Goal: Check status: Check status

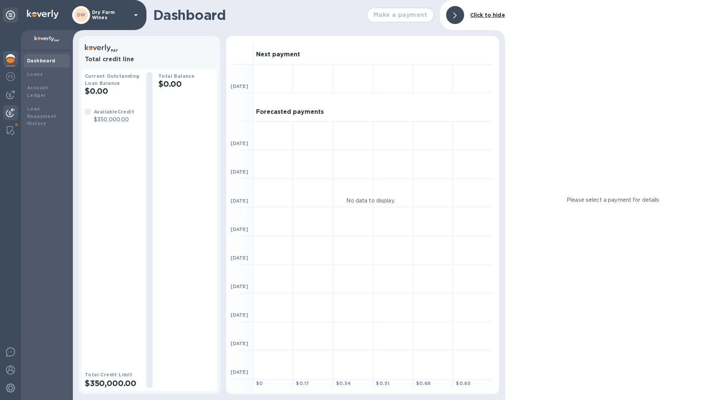
click at [14, 117] on img at bounding box center [10, 112] width 9 height 9
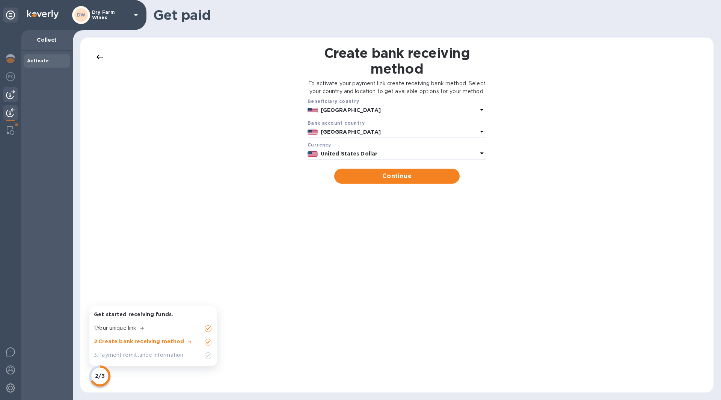
click at [6, 93] on div at bounding box center [10, 94] width 15 height 15
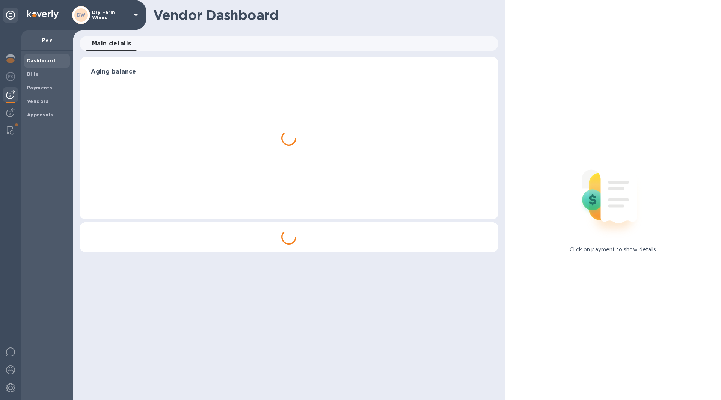
click at [97, 18] on div "DW Dry Farm Wines" at bounding box center [106, 15] width 68 height 18
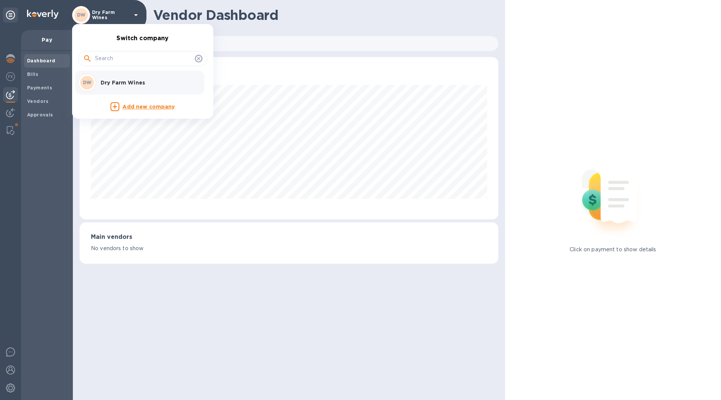
scroll to position [162, 418]
click at [99, 81] on div "Dry Farm Wines" at bounding box center [147, 83] width 98 height 8
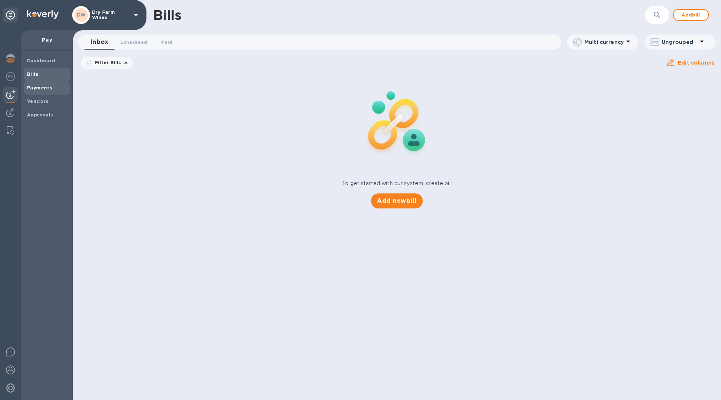
click at [37, 92] on div "Payments" at bounding box center [47, 88] width 46 height 14
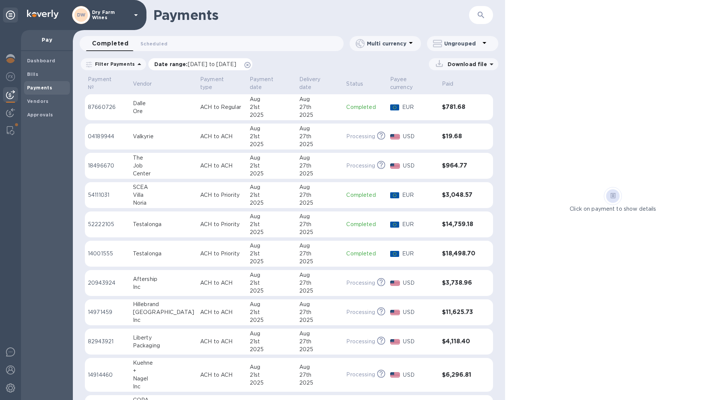
click at [250, 62] on icon at bounding box center [247, 65] width 6 height 6
click at [476, 14] on button "button" at bounding box center [481, 15] width 18 height 18
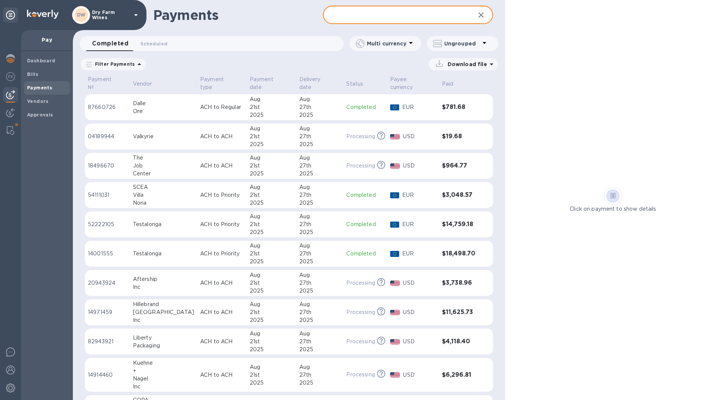
paste input "CO-01804"
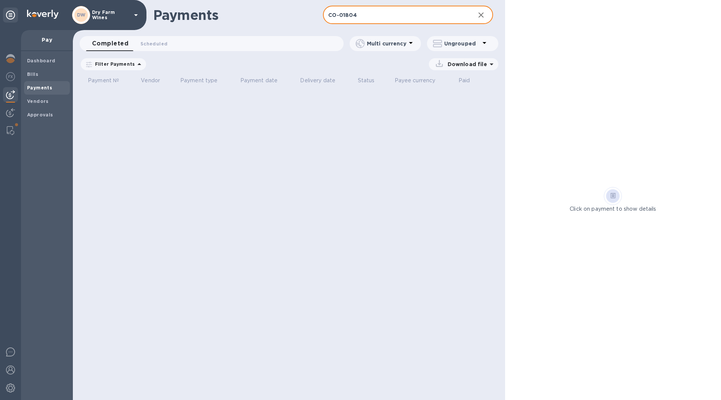
click at [343, 16] on input "CO-01804" at bounding box center [396, 15] width 146 height 18
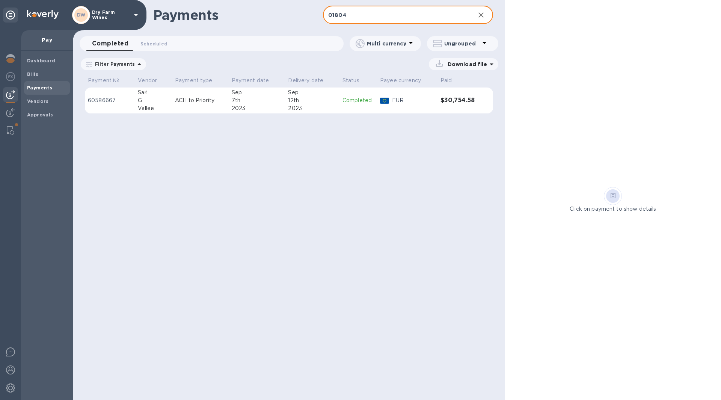
click at [336, 14] on input "01804" at bounding box center [396, 15] width 146 height 18
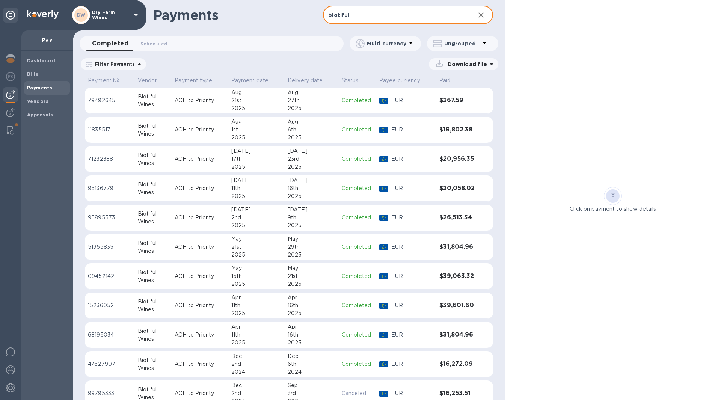
type input "biotiful"
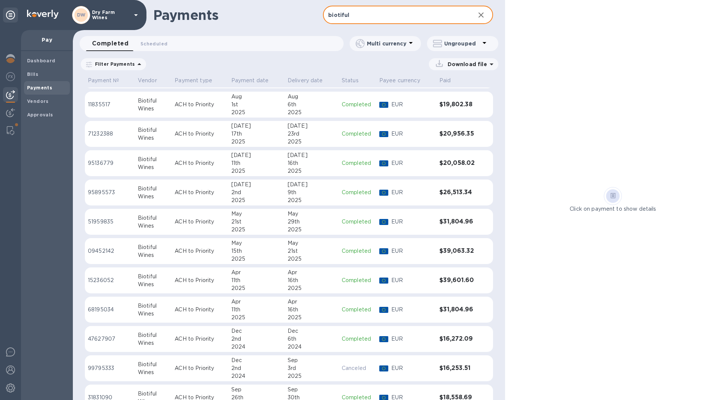
scroll to position [24, 0]
click at [302, 230] on div "2025" at bounding box center [312, 231] width 48 height 8
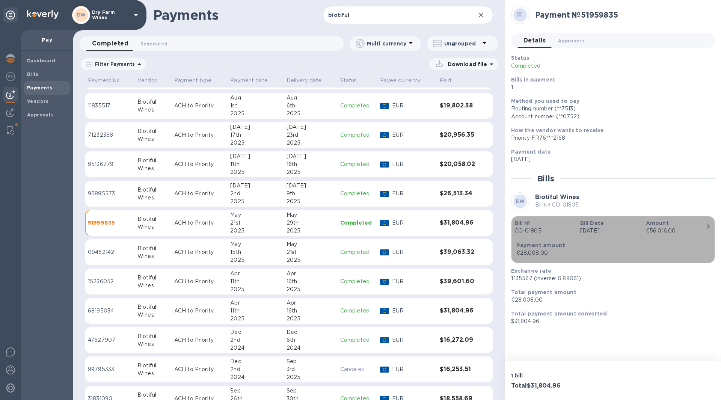
click at [704, 227] on icon "button" at bounding box center [707, 226] width 9 height 9
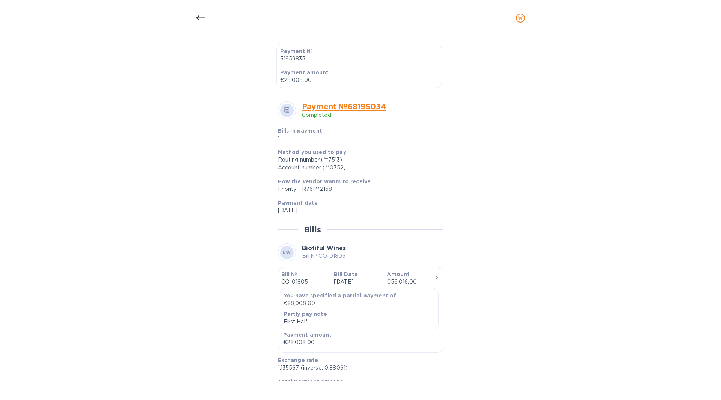
scroll to position [274, 0]
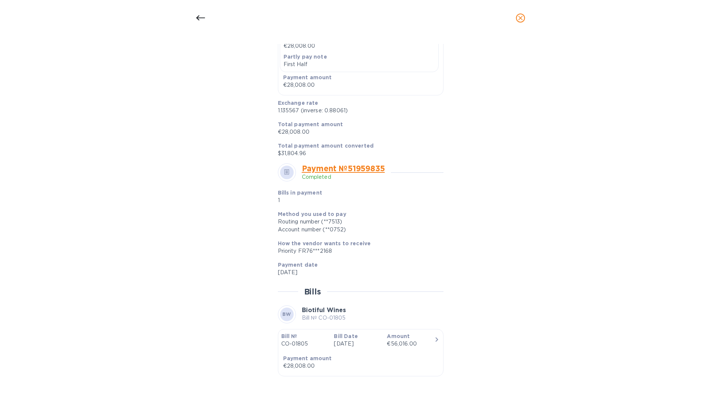
click at [529, 223] on div "Bill details BW Biotiful Wines Bill № CO-01805 Completed Details 0 Timeline 0 T…" at bounding box center [360, 212] width 357 height 337
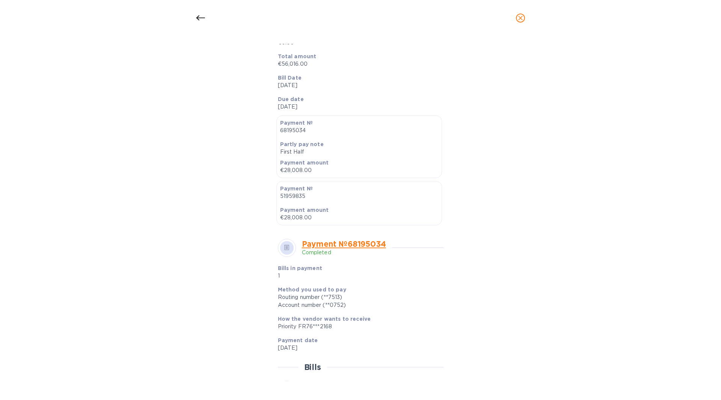
scroll to position [0, 0]
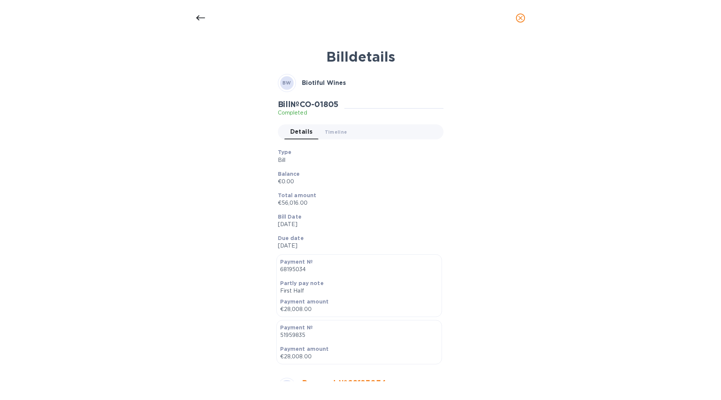
click at [194, 21] on div at bounding box center [200, 18] width 18 height 18
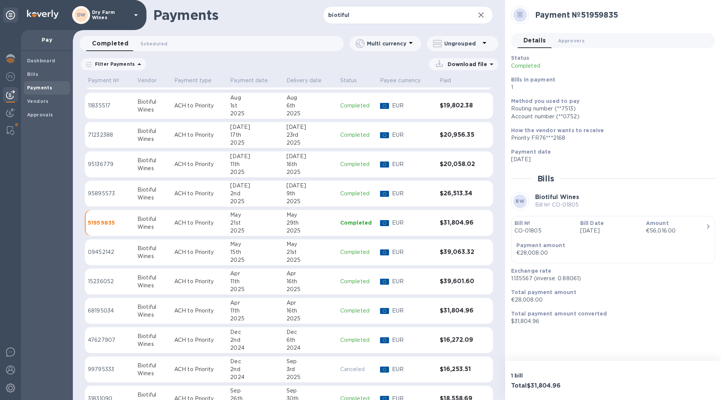
click at [278, 258] on div "2025" at bounding box center [255, 260] width 50 height 8
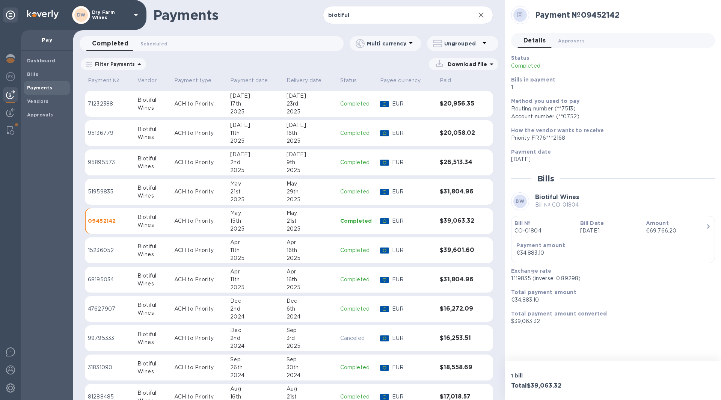
scroll to position [42, 0]
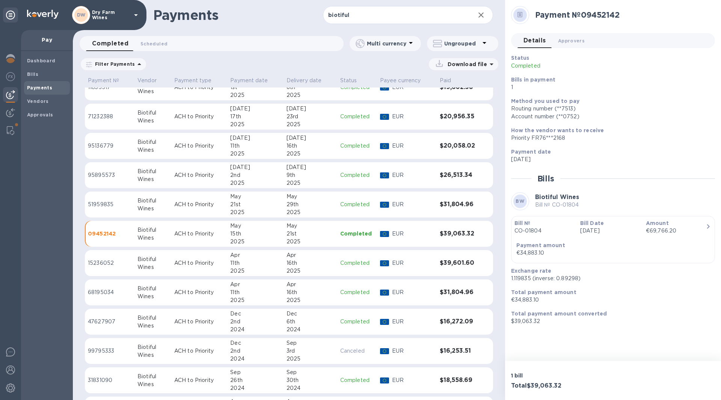
click at [250, 253] on div "Apr" at bounding box center [255, 255] width 50 height 8
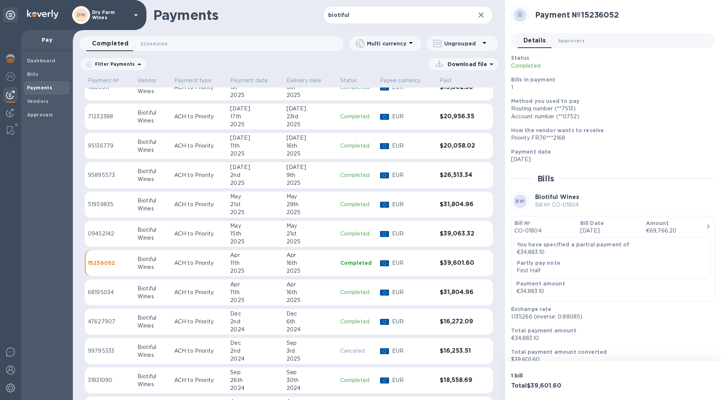
scroll to position [9, 0]
